Goal: Check status: Check status

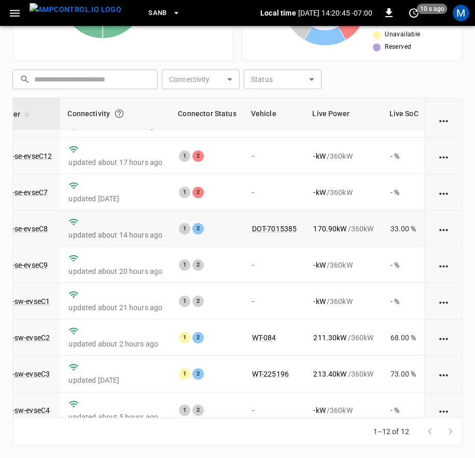
scroll to position [0, 101]
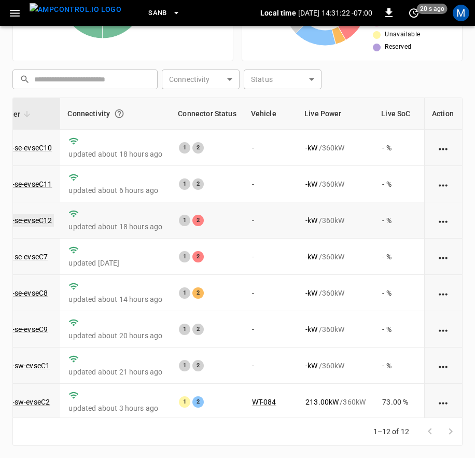
click at [37, 222] on link "ca-sb-se-evseC12" at bounding box center [23, 220] width 62 height 12
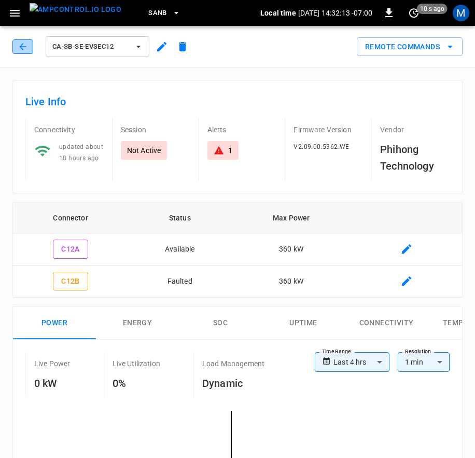
click at [30, 49] on button "button" at bounding box center [22, 46] width 21 height 15
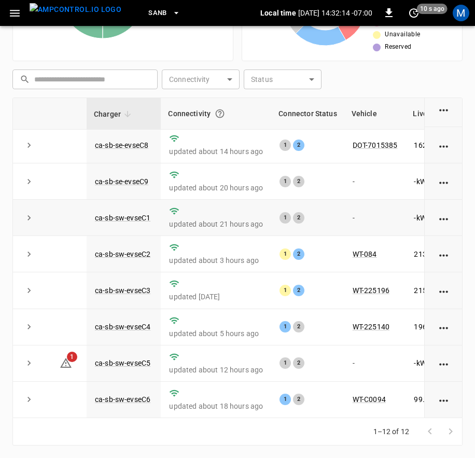
scroll to position [5, 0]
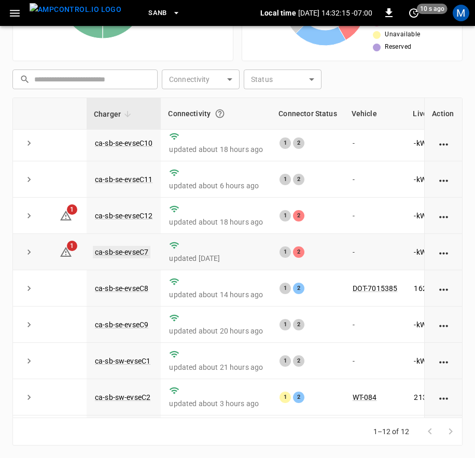
click at [145, 250] on link "ca-sb-se-evseC7" at bounding box center [122, 252] width 58 height 12
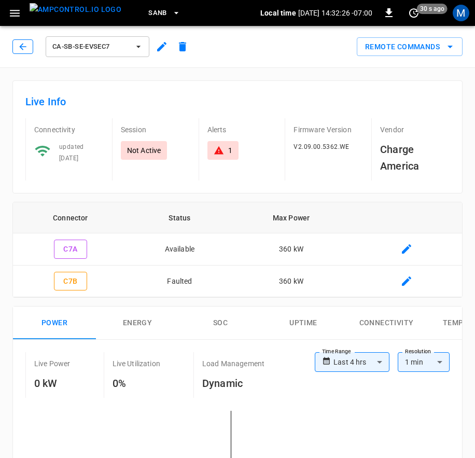
click at [18, 51] on icon "button" at bounding box center [23, 46] width 10 height 10
